Goal: Task Accomplishment & Management: Manage account settings

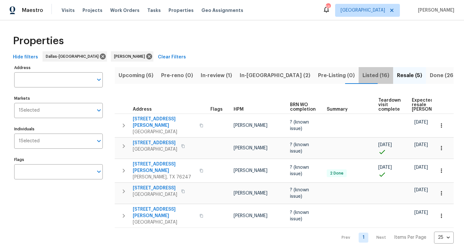
click at [363, 75] on span "Listed (16)" at bounding box center [376, 75] width 27 height 9
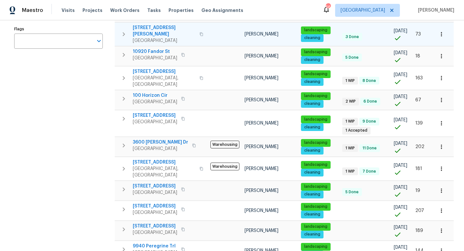
scroll to position [132, 0]
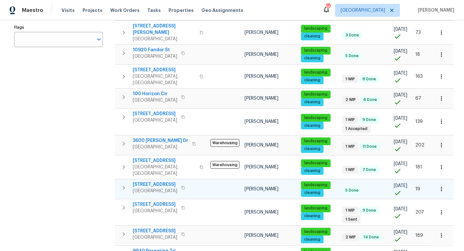
click at [184, 183] on button "button" at bounding box center [183, 187] width 8 height 9
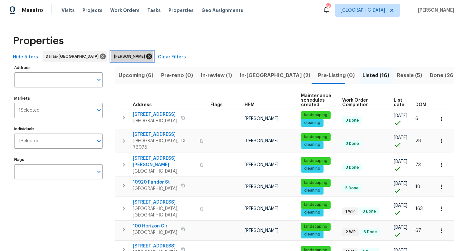
click at [146, 56] on icon at bounding box center [149, 56] width 7 height 7
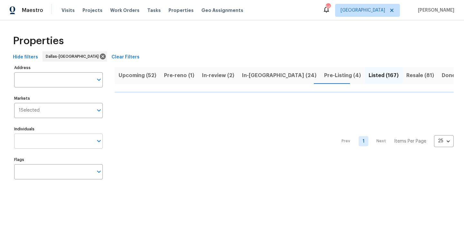
click at [48, 140] on input "text" at bounding box center [53, 140] width 79 height 15
type input "Jason"
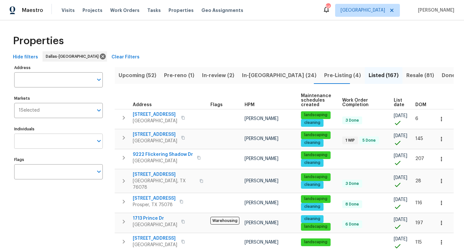
click at [34, 138] on input "Individuals" at bounding box center [53, 140] width 79 height 15
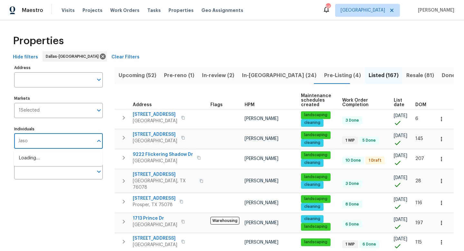
type input "Jason"
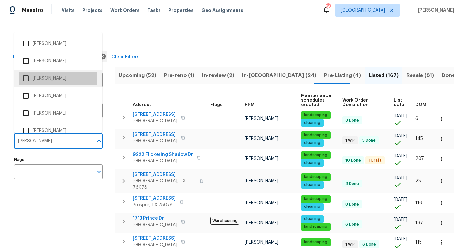
click at [50, 81] on li "Jason Fletcher" at bounding box center [58, 79] width 78 height 14
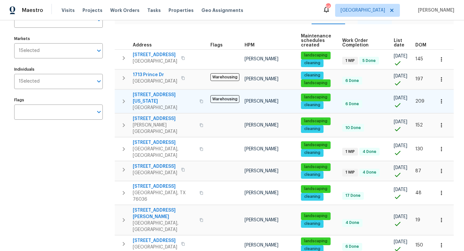
scroll to position [63, 0]
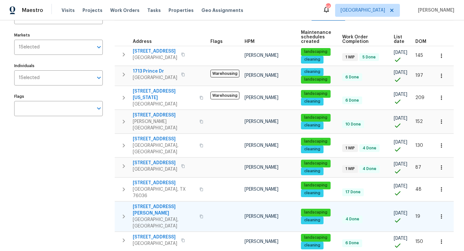
click at [144, 203] on span "364 Bonita St" at bounding box center [164, 209] width 63 height 13
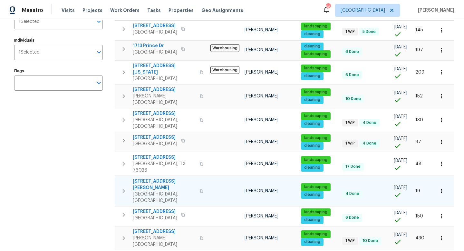
scroll to position [90, 0]
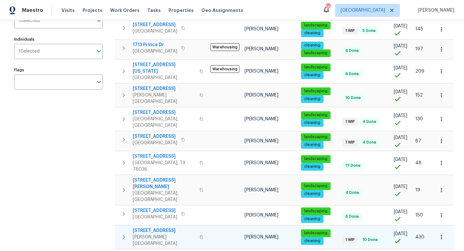
click at [160, 227] on span "570 Olive Branch Rd" at bounding box center [164, 230] width 63 height 6
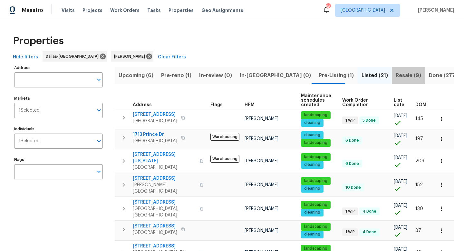
click at [396, 75] on span "Resale (9)" at bounding box center [408, 75] width 25 height 9
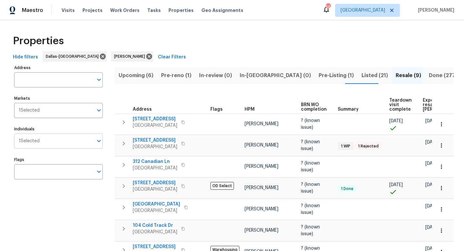
click at [73, 142] on input "Individuals" at bounding box center [67, 140] width 54 height 15
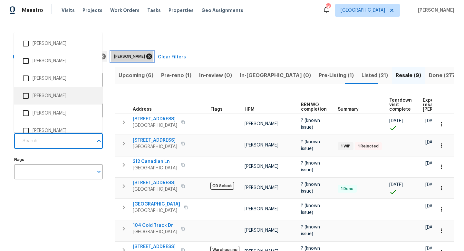
click at [146, 56] on icon at bounding box center [149, 57] width 6 height 6
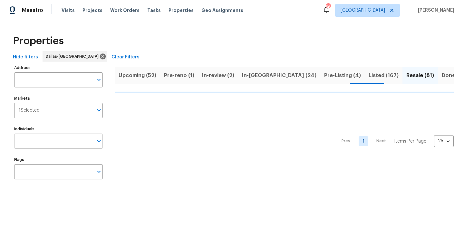
click at [34, 144] on input "Individuals" at bounding box center [53, 140] width 79 height 15
type input "spenc"
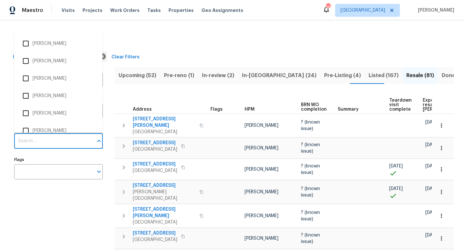
click at [25, 142] on input "Individuals" at bounding box center [53, 140] width 79 height 15
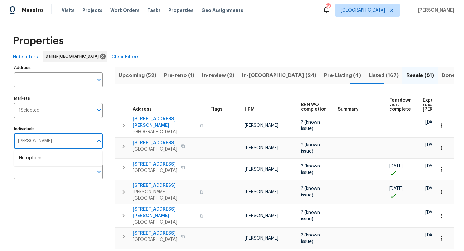
type input "spencer"
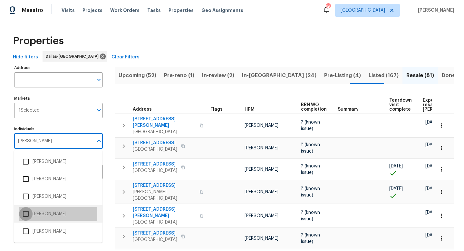
click at [29, 214] on input "checkbox" at bounding box center [26, 214] width 14 height 14
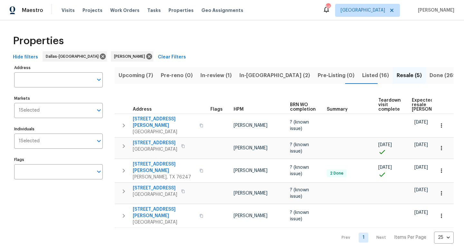
click at [248, 74] on span "In-reno (2)" at bounding box center [275, 75] width 71 height 9
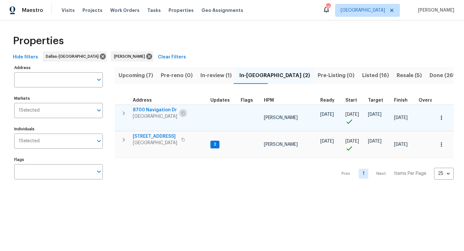
click at [183, 112] on icon "button" at bounding box center [183, 113] width 3 height 4
click at [124, 113] on icon "button" at bounding box center [124, 113] width 8 height 8
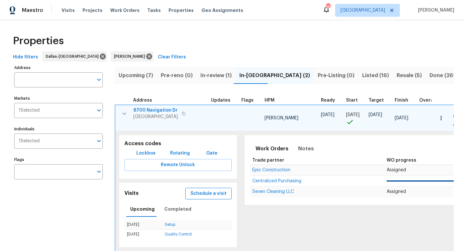
click at [191, 194] on span "Schedule a visit" at bounding box center [209, 194] width 36 height 8
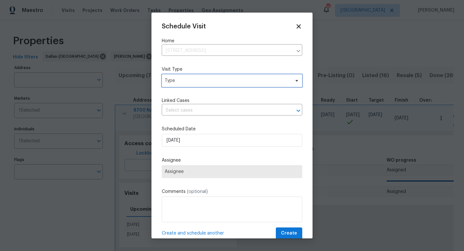
click at [182, 85] on span "Type" at bounding box center [232, 80] width 141 height 13
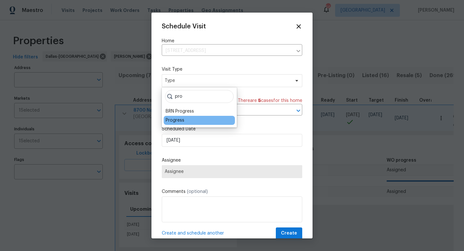
type input "pro"
click at [175, 120] on div "Progress" at bounding box center [175, 120] width 19 height 6
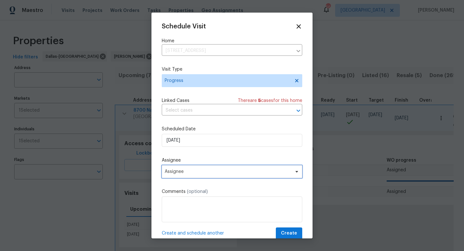
click at [174, 175] on span "Assignee" at bounding box center [232, 171] width 141 height 13
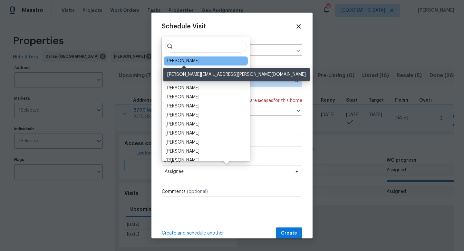
click at [177, 60] on div "[PERSON_NAME]" at bounding box center [183, 61] width 34 height 6
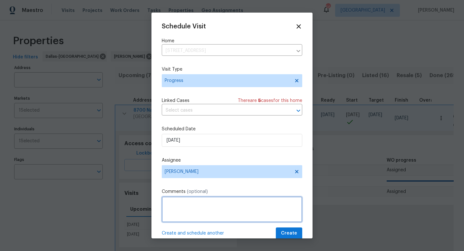
click at [204, 216] on textarea at bounding box center [232, 209] width 141 height 26
type textarea "PW"
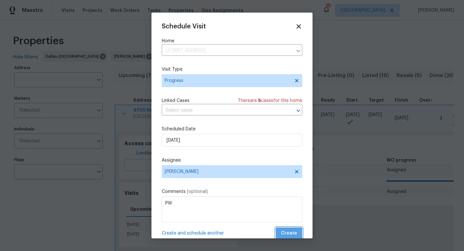
click at [288, 233] on span "Create" at bounding box center [289, 233] width 16 height 8
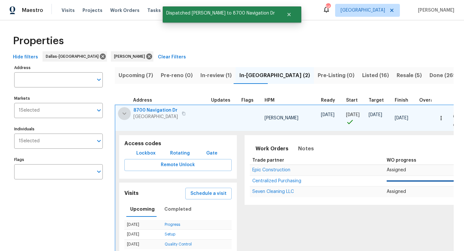
click at [125, 112] on icon "button" at bounding box center [125, 114] width 8 height 8
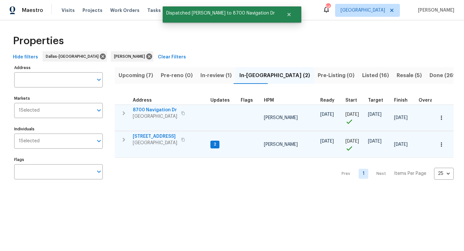
click at [122, 139] on icon "button" at bounding box center [124, 140] width 8 height 8
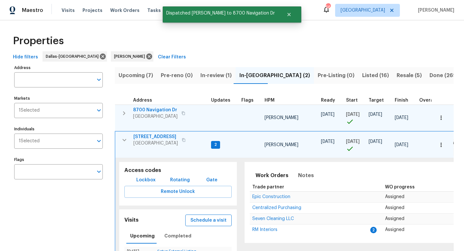
click at [196, 221] on span "Schedule a visit" at bounding box center [209, 220] width 36 height 8
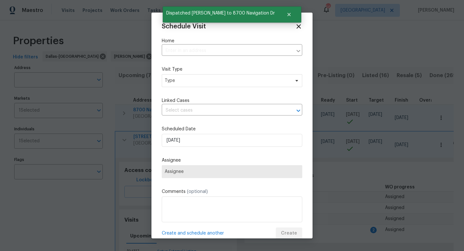
type input "[STREET_ADDRESS]"
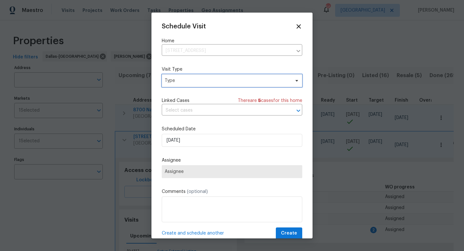
click at [180, 86] on span "Type" at bounding box center [232, 80] width 141 height 13
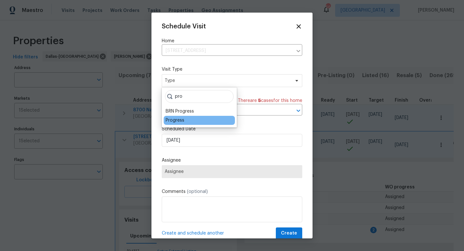
type input "pro"
click at [174, 120] on div "Progress" at bounding box center [175, 120] width 19 height 6
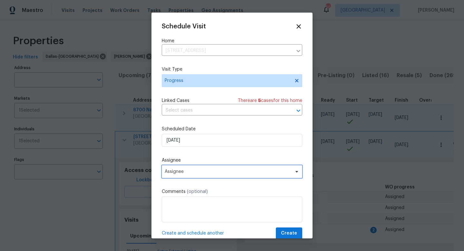
click at [184, 173] on span "Assignee" at bounding box center [228, 171] width 126 height 5
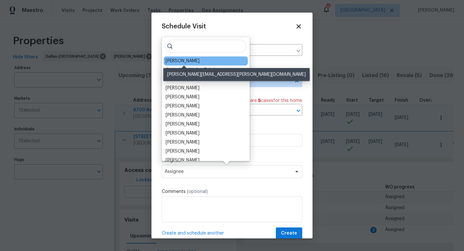
click at [187, 61] on div "[PERSON_NAME]" at bounding box center [183, 61] width 34 height 6
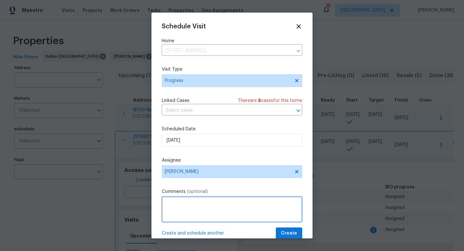
click at [192, 204] on textarea at bounding box center [232, 209] width 141 height 26
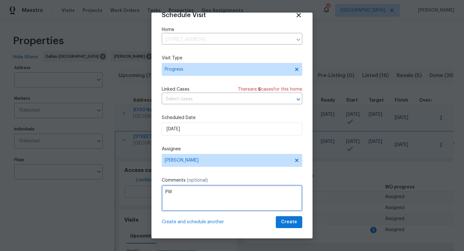
type textarea "PW"
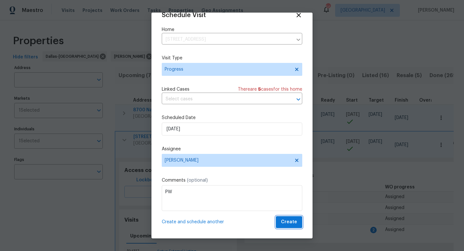
click at [286, 219] on span "Create" at bounding box center [289, 222] width 16 height 8
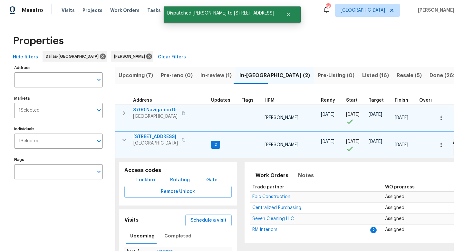
click at [126, 138] on icon "button" at bounding box center [125, 140] width 8 height 8
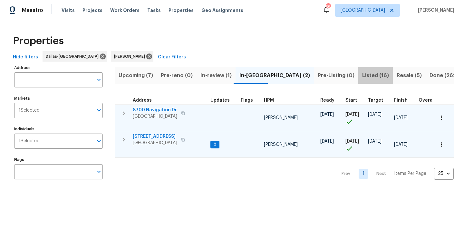
click at [362, 72] on span "Listed (16)" at bounding box center [375, 75] width 27 height 9
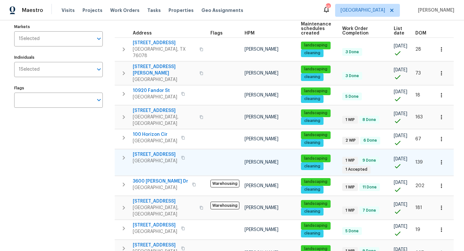
scroll to position [65, 0]
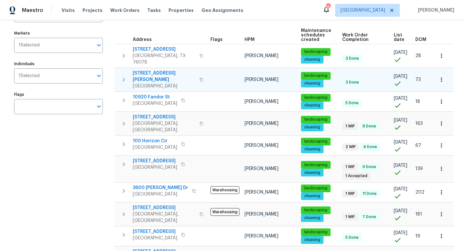
click at [153, 70] on span "3018 Refugio Ave" at bounding box center [164, 76] width 63 height 13
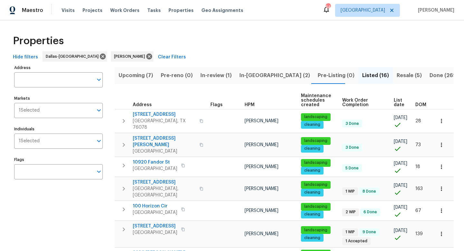
click at [249, 74] on span "In-reno (2)" at bounding box center [275, 75] width 71 height 9
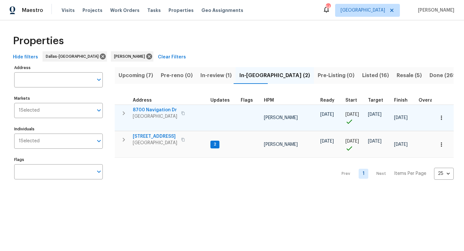
click at [153, 108] on span "8700 Navigation Dr" at bounding box center [155, 110] width 44 height 6
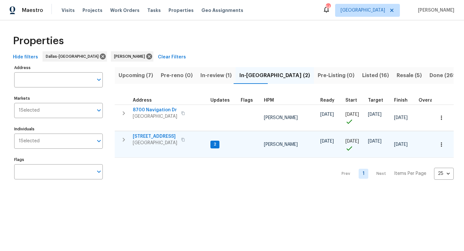
click at [155, 136] on span "[STREET_ADDRESS]" at bounding box center [155, 136] width 44 height 6
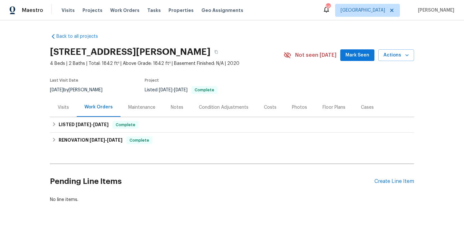
click at [393, 176] on div "Pending Line Items Create Line Item" at bounding box center [232, 181] width 364 height 30
click at [391, 179] on div "Create Line Item" at bounding box center [395, 181] width 40 height 6
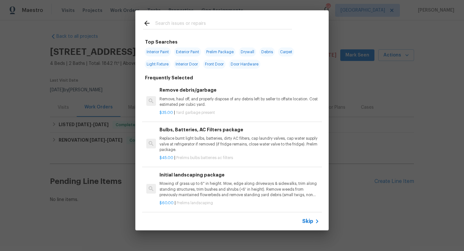
click at [179, 26] on input "text" at bounding box center [223, 24] width 137 height 10
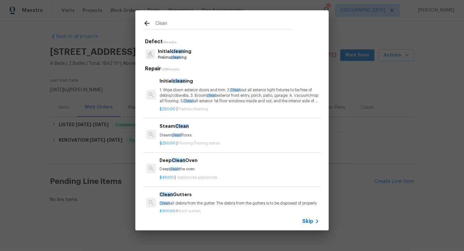
type input "Clean"
click at [176, 52] on span "clean" at bounding box center [177, 51] width 13 height 5
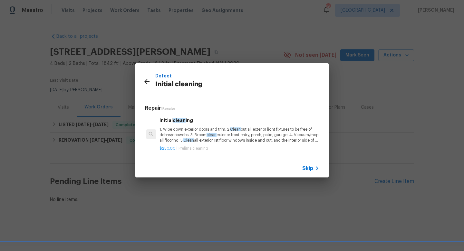
click at [180, 129] on p "1. Wipe down exterior doors and trim. 2. Clean out all exterior light fixtures …" at bounding box center [240, 135] width 160 height 16
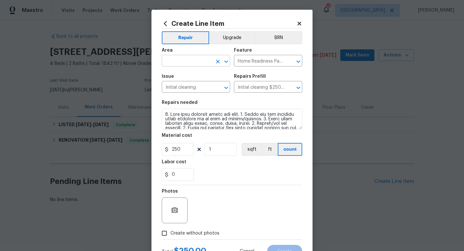
click at [187, 58] on input "text" at bounding box center [187, 61] width 50 height 10
click at [186, 85] on li "Interior Overall" at bounding box center [196, 86] width 68 height 11
type input "Interior Overall"
click at [164, 231] on input "Create without photos" at bounding box center [164, 233] width 12 height 12
checkbox input "true"
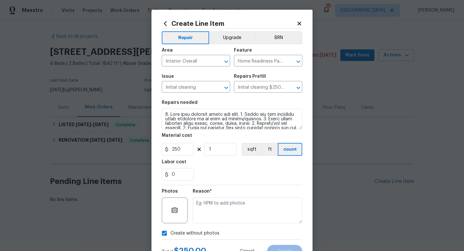
click at [248, 196] on div "Reason*" at bounding box center [248, 193] width 110 height 8
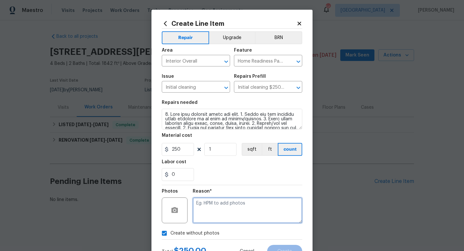
click at [246, 208] on textarea at bounding box center [248, 210] width 110 height 26
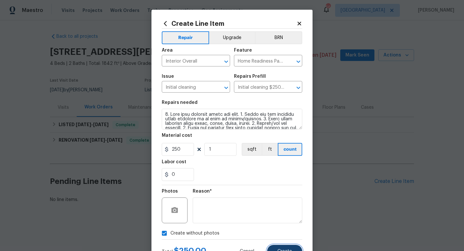
click at [285, 247] on button "Create" at bounding box center [284, 251] width 35 height 13
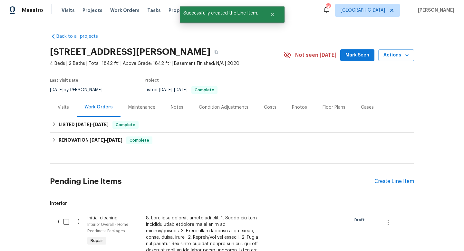
click at [66, 223] on input "checkbox" at bounding box center [69, 222] width 18 height 14
checkbox input "true"
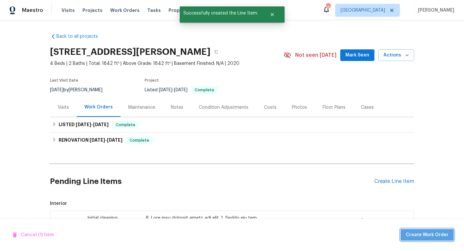
click at [442, 236] on span "Create Work Order" at bounding box center [427, 235] width 43 height 8
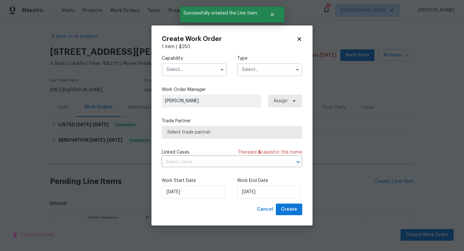
click at [206, 72] on input "text" at bounding box center [194, 69] width 65 height 13
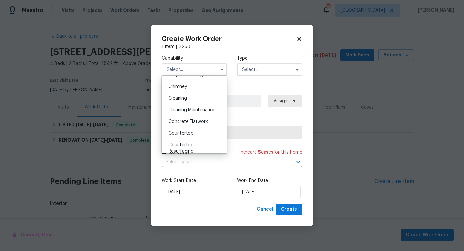
scroll to position [77, 0]
click at [199, 100] on div "Cleaning" at bounding box center [194, 99] width 62 height 12
type input "Cleaning"
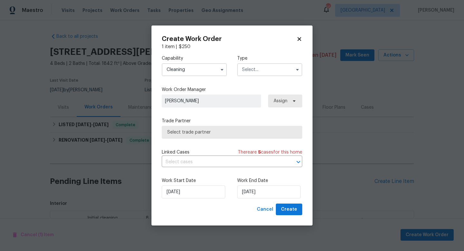
click at [250, 74] on input "text" at bounding box center [269, 69] width 65 height 13
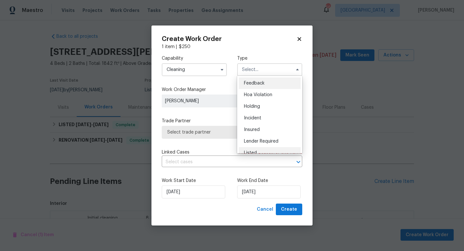
click at [251, 148] on div "Listed" at bounding box center [270, 153] width 62 height 12
type input "Listed"
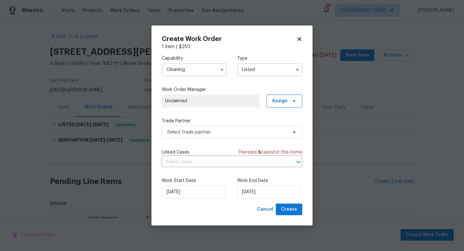
click at [202, 138] on div "Capability Cleaning Type Listed Work Order Manager Unclaimed Assign Trade Partn…" at bounding box center [232, 126] width 141 height 153
click at [202, 137] on span "Select trade partner" at bounding box center [232, 132] width 141 height 13
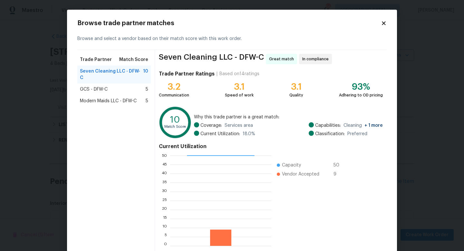
scroll to position [34, 0]
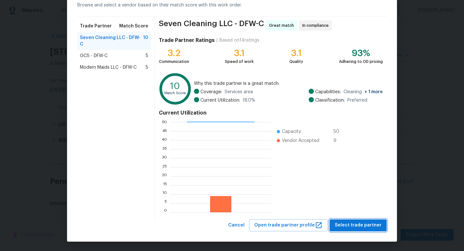
click at [368, 226] on span "Select trade partner" at bounding box center [358, 225] width 47 height 8
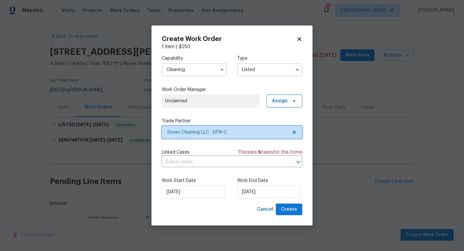
scroll to position [0, 0]
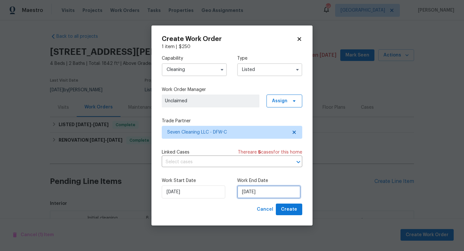
click at [248, 192] on input "9/8/2025" at bounding box center [269, 191] width 64 height 13
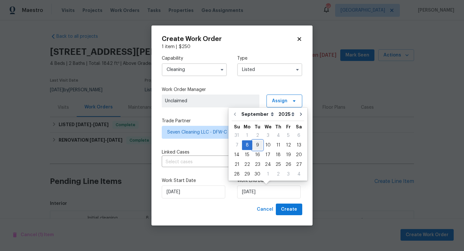
click at [259, 147] on div "9" at bounding box center [257, 145] width 10 height 9
type input "9/9/2025"
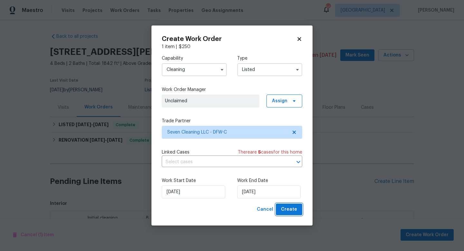
click at [284, 210] on span "Create" at bounding box center [289, 209] width 16 height 8
checkbox input "false"
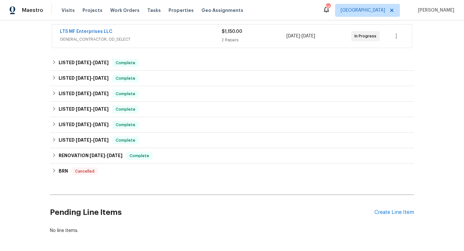
scroll to position [120, 0]
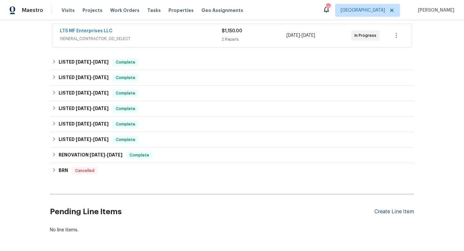
click at [383, 210] on div "Create Line Item" at bounding box center [395, 212] width 40 height 6
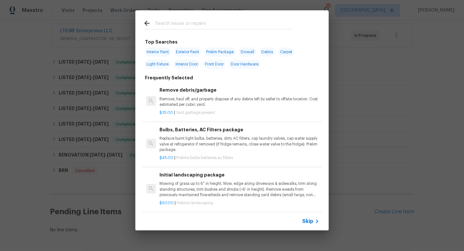
click at [188, 21] on input "text" at bounding box center [223, 24] width 137 height 10
type input "v"
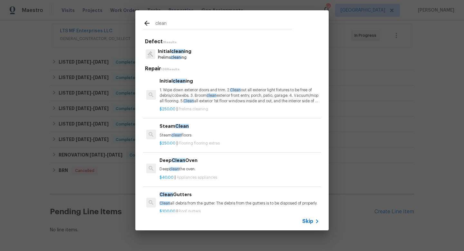
type input "clean"
click at [180, 56] on span "clean" at bounding box center [176, 57] width 10 height 4
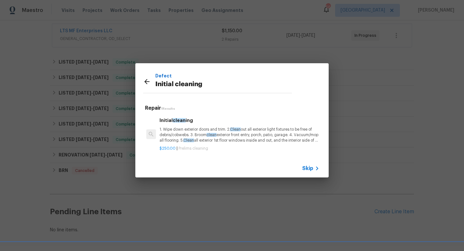
click at [173, 134] on p "1. Wipe down exterior doors and trim. 2. Clean out all exterior light fixtures …" at bounding box center [240, 135] width 160 height 16
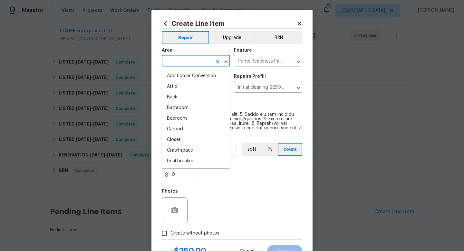
click at [182, 62] on input "text" at bounding box center [187, 61] width 50 height 10
click at [182, 62] on input "int" at bounding box center [187, 61] width 50 height 10
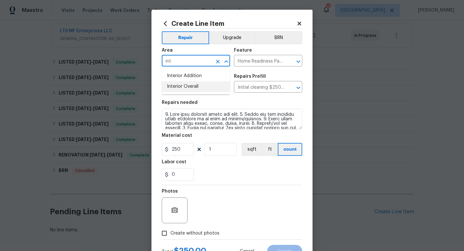
click at [195, 88] on li "Interior Overall" at bounding box center [196, 86] width 68 height 11
type input "Interior Overall"
click at [166, 234] on input "Create without photos" at bounding box center [164, 233] width 12 height 12
checkbox input "true"
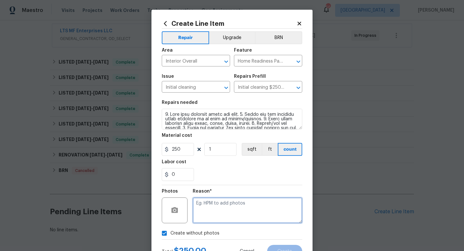
click at [220, 204] on textarea at bounding box center [248, 210] width 110 height 26
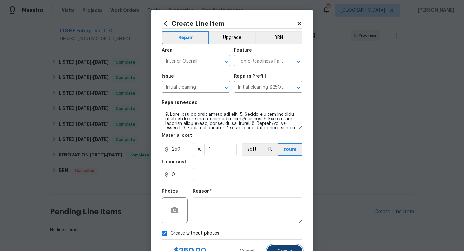
click at [289, 251] on span "Create" at bounding box center [285, 251] width 15 height 5
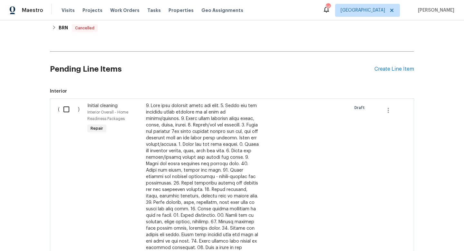
scroll to position [281, 0]
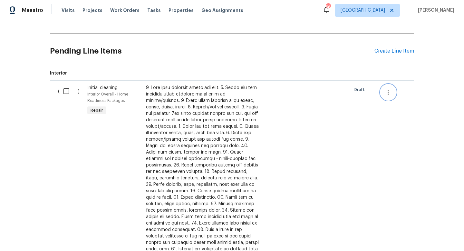
click at [387, 89] on icon "button" at bounding box center [389, 92] width 8 height 8
click at [393, 96] on li "Cancel" at bounding box center [393, 92] width 25 height 11
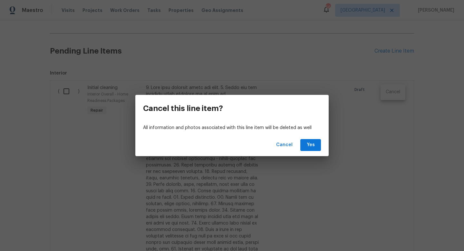
click at [321, 141] on div "Cancel Yes" at bounding box center [231, 145] width 193 height 22
click at [310, 146] on span "Yes" at bounding box center [311, 145] width 10 height 8
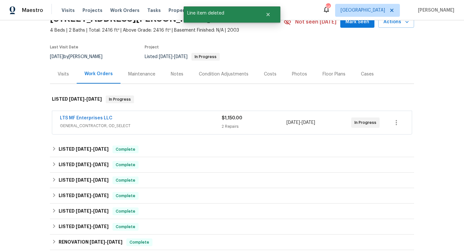
scroll to position [0, 0]
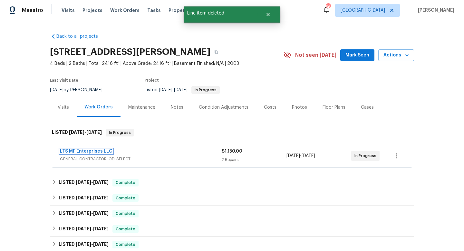
click at [87, 152] on link "LTS MF Enterprises LLC" at bounding box center [86, 151] width 53 height 5
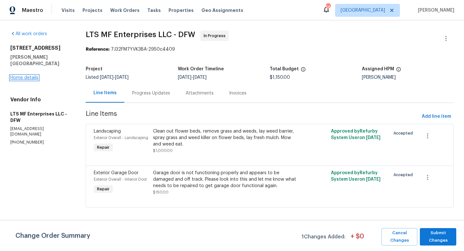
click at [25, 75] on link "Home details" at bounding box center [24, 77] width 28 height 5
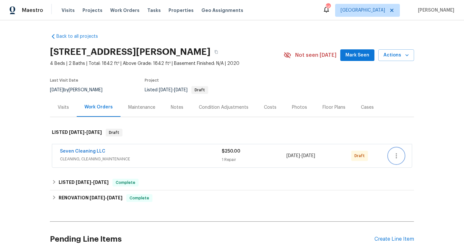
click at [397, 153] on icon "button" at bounding box center [397, 156] width 8 height 8
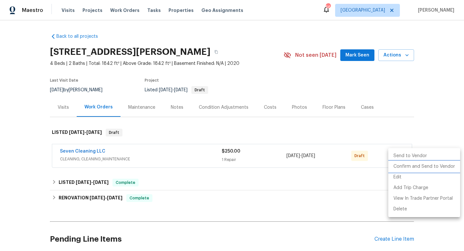
click at [400, 166] on li "Confirm and Send to Vendor" at bounding box center [425, 166] width 72 height 11
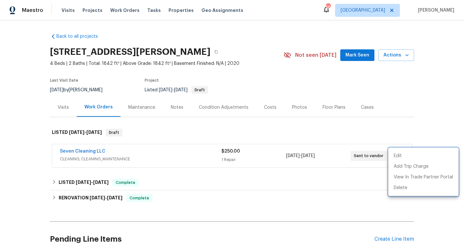
click at [234, 126] on div at bounding box center [232, 125] width 464 height 251
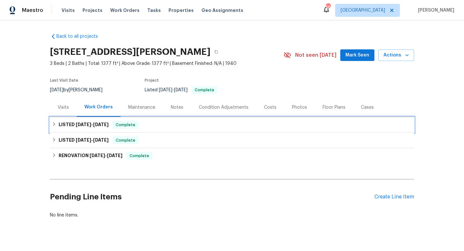
click at [66, 124] on h6 "LISTED [DATE] - [DATE]" at bounding box center [84, 125] width 50 height 8
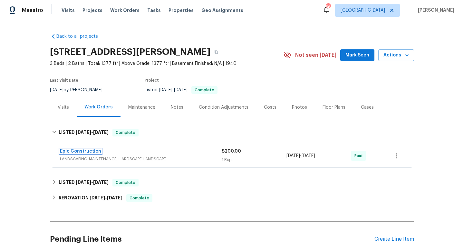
click at [75, 150] on link "Epic Construction" at bounding box center [80, 151] width 41 height 5
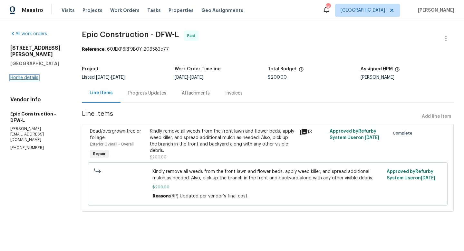
click at [23, 75] on link "Home details" at bounding box center [24, 77] width 28 height 5
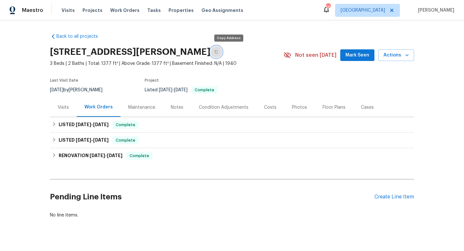
click at [218, 50] on icon "button" at bounding box center [216, 52] width 4 height 4
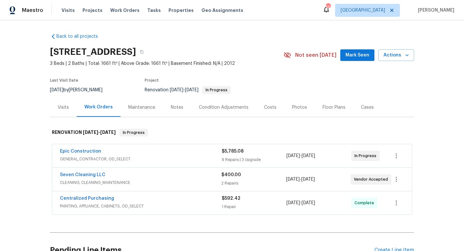
click at [297, 111] on div "Photos" at bounding box center [299, 107] width 31 height 19
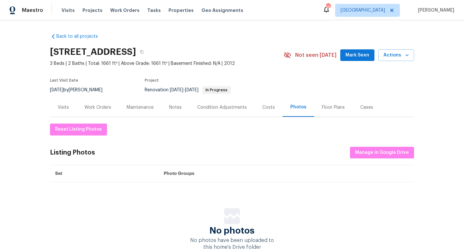
click at [93, 109] on div "Work Orders" at bounding box center [97, 107] width 27 height 6
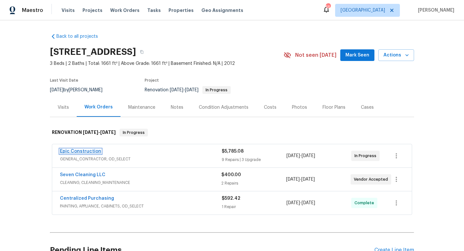
click at [76, 153] on link "Epic Construction" at bounding box center [80, 151] width 41 height 5
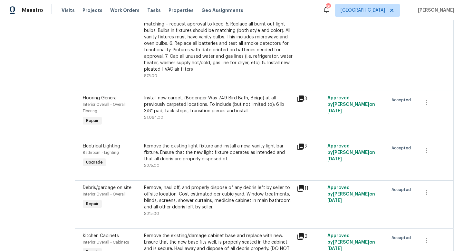
scroll to position [525, 0]
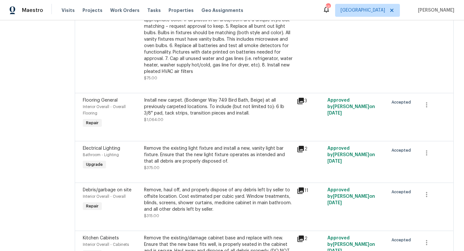
click at [298, 98] on icon at bounding box center [301, 101] width 6 height 6
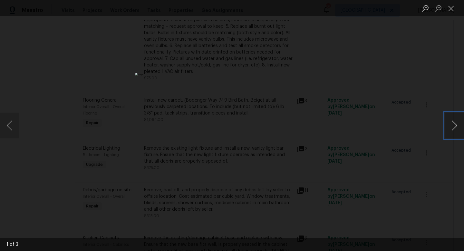
click at [453, 122] on button "Next image" at bounding box center [454, 126] width 19 height 26
click at [451, 10] on button "Close lightbox" at bounding box center [451, 8] width 13 height 11
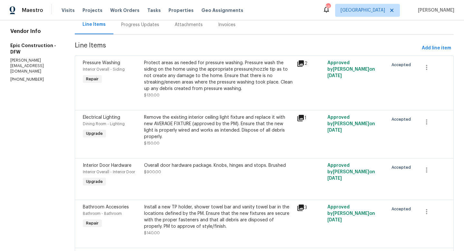
scroll to position [0, 0]
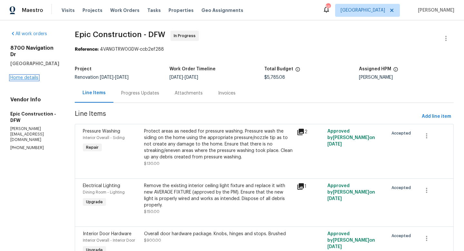
click at [36, 80] on link "Home details" at bounding box center [24, 77] width 28 height 5
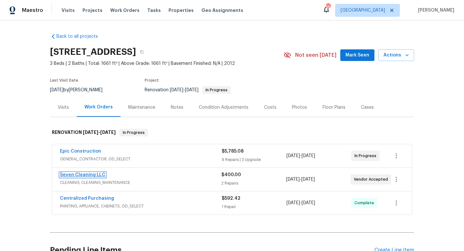
click at [79, 175] on link "Seven Cleaning LLC" at bounding box center [82, 174] width 45 height 5
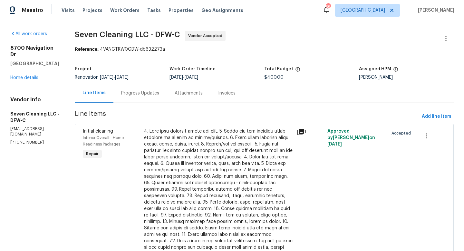
click at [159, 92] on div "Progress Updates" at bounding box center [140, 93] width 38 height 6
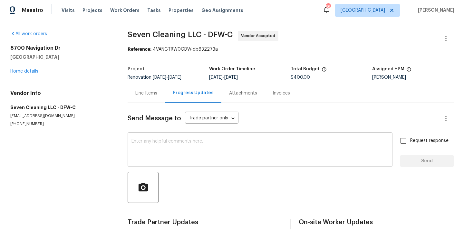
click at [161, 145] on textarea at bounding box center [260, 150] width 257 height 23
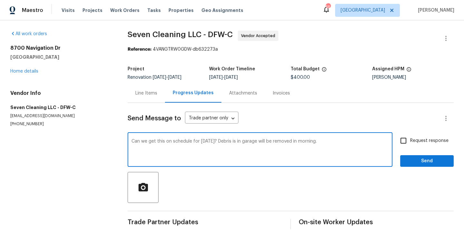
type textarea "Can we get this on schedule for tomorrow? Debris is in garage will be removed i…"
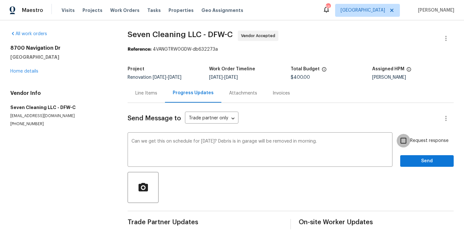
click at [403, 140] on input "Request response" at bounding box center [404, 141] width 14 height 14
checkbox input "true"
click at [413, 160] on span "Send" at bounding box center [427, 161] width 43 height 8
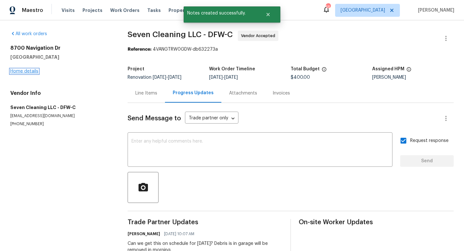
click at [18, 71] on link "Home details" at bounding box center [24, 71] width 28 height 5
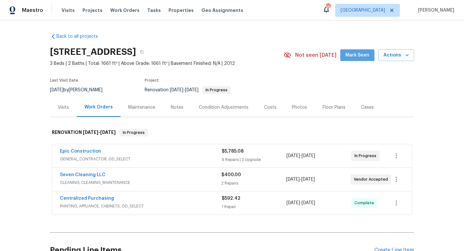
click at [357, 54] on span "Mark Seen" at bounding box center [358, 55] width 24 height 8
click at [180, 105] on div "Notes" at bounding box center [177, 107] width 13 height 6
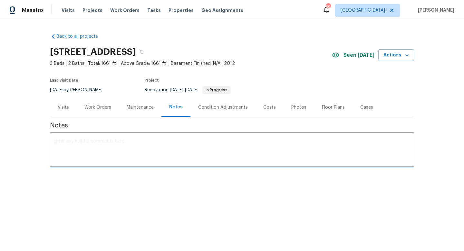
click at [180, 105] on div "Notes" at bounding box center [176, 107] width 14 height 6
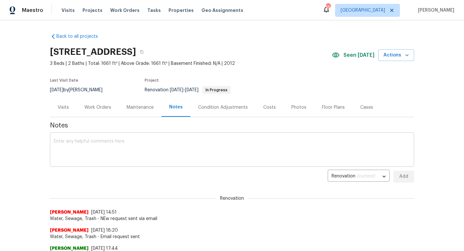
click at [112, 141] on textarea at bounding box center [232, 150] width 357 height 23
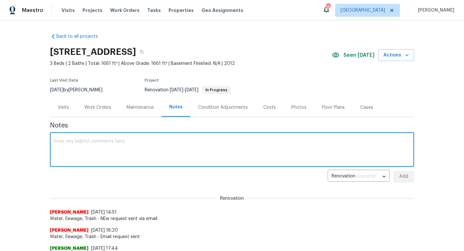
click at [96, 109] on div "Work Orders" at bounding box center [97, 107] width 27 height 6
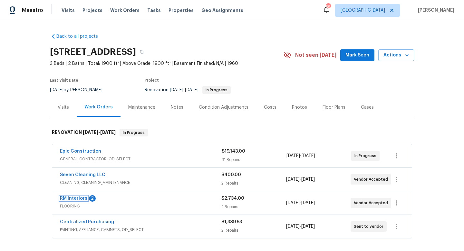
click at [74, 197] on link "RM Interiors" at bounding box center [73, 198] width 27 height 5
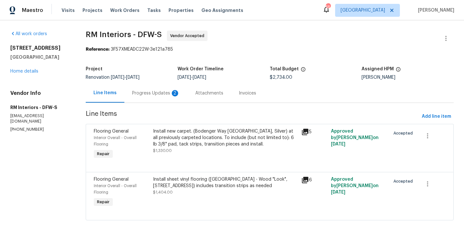
click at [146, 93] on div "Progress Updates 2" at bounding box center [156, 93] width 48 height 6
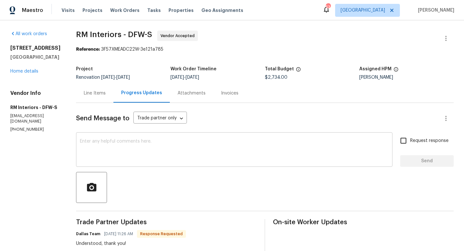
click at [144, 151] on textarea at bounding box center [234, 150] width 309 height 23
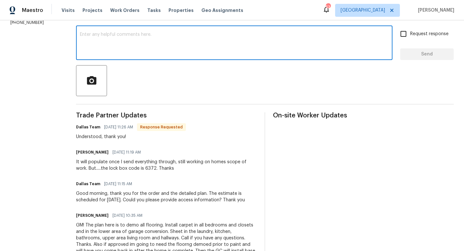
scroll to position [108, 0]
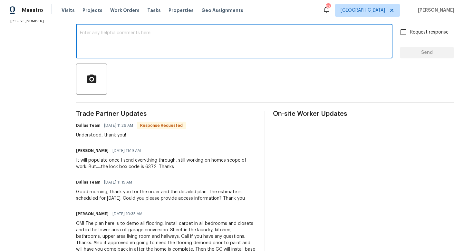
click at [158, 39] on textarea at bounding box center [234, 42] width 309 height 23
type textarea "Do you have the estimate?"
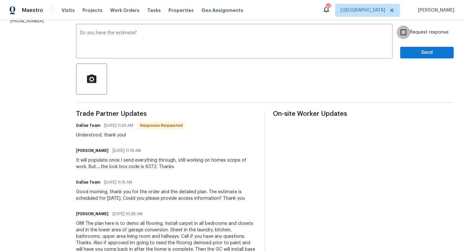
click at [406, 34] on input "Request response" at bounding box center [404, 32] width 14 height 14
checkbox input "true"
click at [420, 54] on span "Send" at bounding box center [427, 53] width 43 height 8
